Goal: Use online tool/utility: Utilize a website feature to perform a specific function

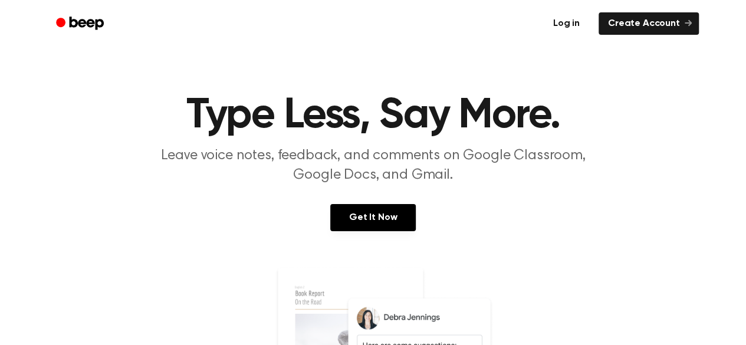
click at [574, 18] on link "Log in" at bounding box center [566, 23] width 50 height 27
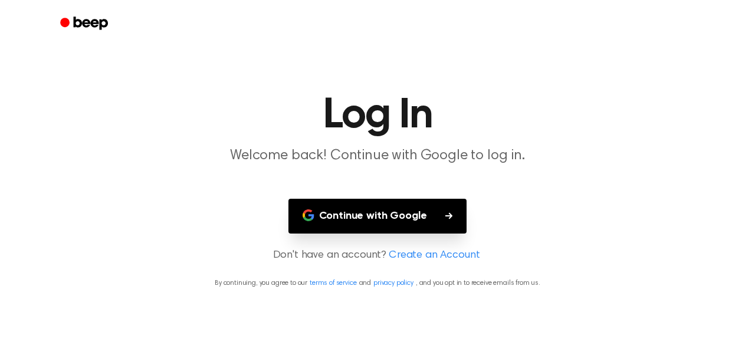
click at [402, 203] on button "Continue with Google" at bounding box center [377, 216] width 179 height 35
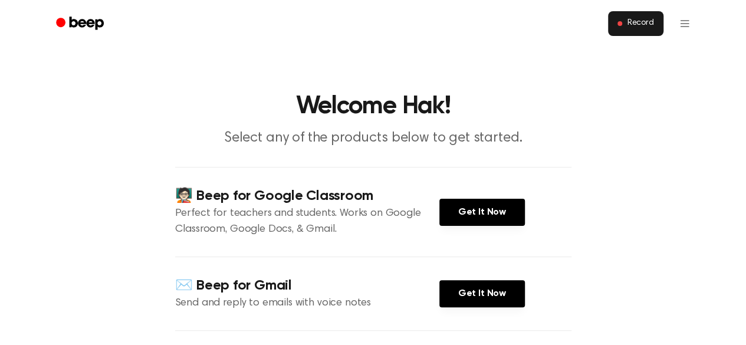
click at [638, 27] on span "Record" at bounding box center [640, 23] width 27 height 11
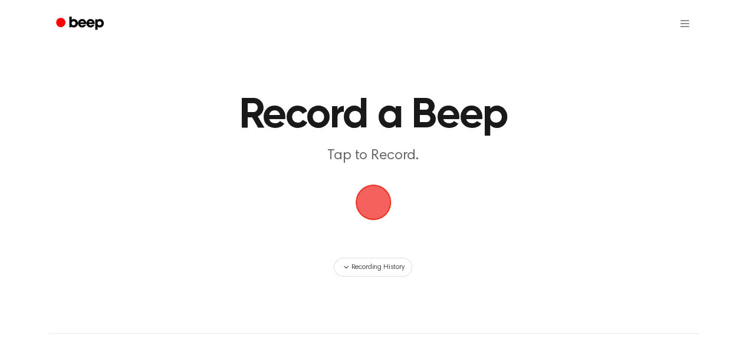
click at [374, 193] on span "button" at bounding box center [373, 202] width 40 height 40
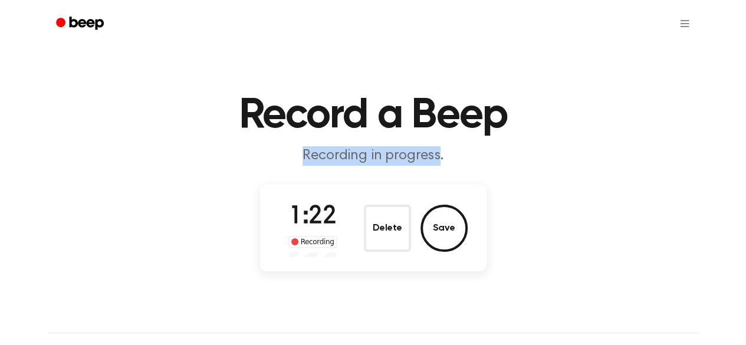
drag, startPoint x: 298, startPoint y: 162, endPoint x: 439, endPoint y: 162, distance: 140.4
click at [439, 162] on p "Recording in progress." at bounding box center [373, 155] width 453 height 19
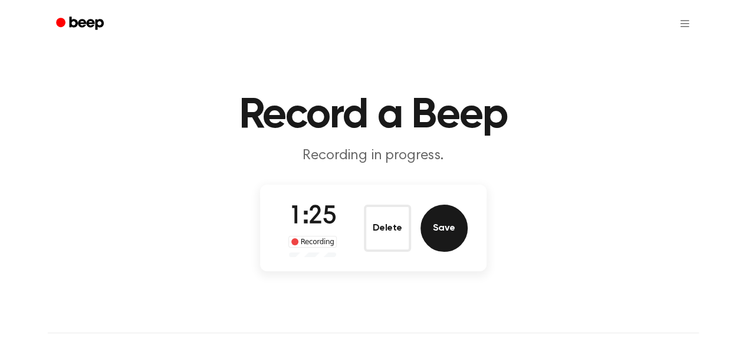
click at [451, 244] on button "Save" at bounding box center [444, 228] width 47 height 47
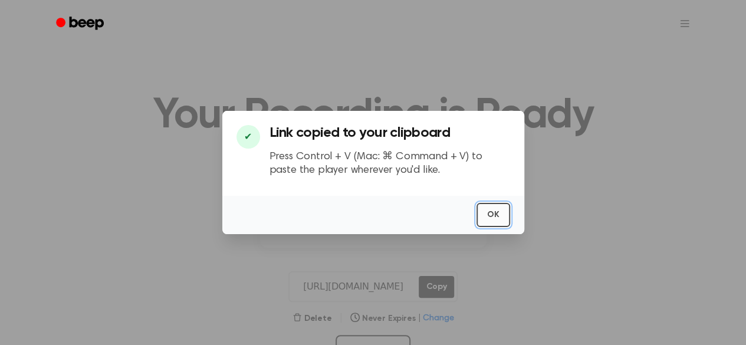
click at [482, 224] on button "OK" at bounding box center [494, 215] width 34 height 24
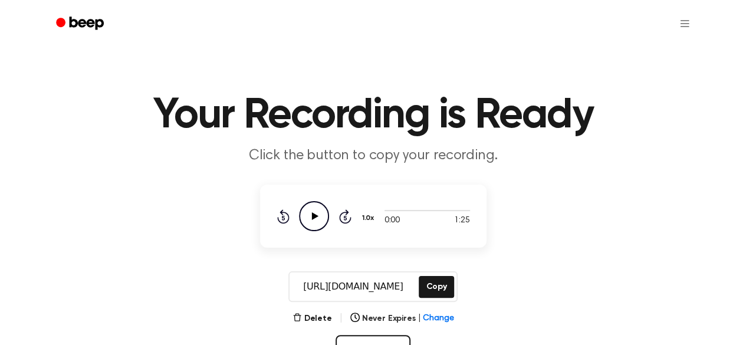
drag, startPoint x: 297, startPoint y: 286, endPoint x: 409, endPoint y: 280, distance: 112.2
click at [409, 280] on input "[URL][DOMAIN_NAME]" at bounding box center [353, 286] width 127 height 28
